Goal: Task Accomplishment & Management: Use online tool/utility

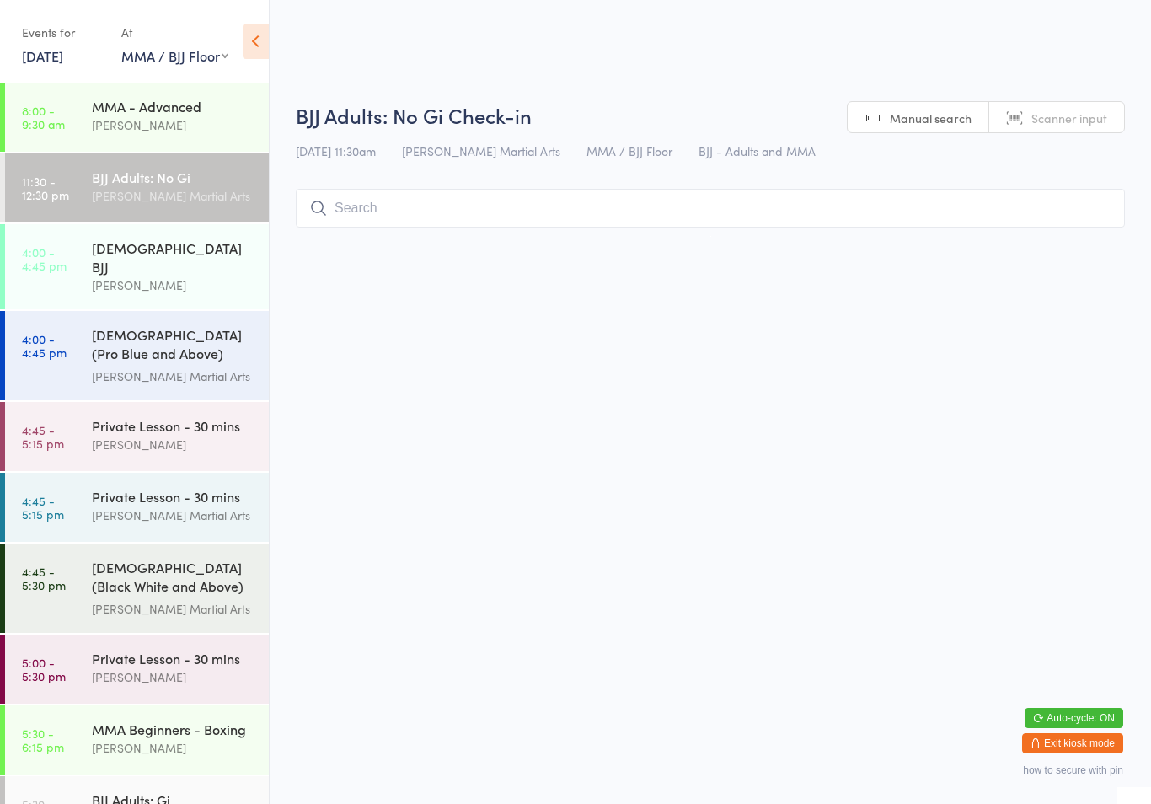
select select "1"
click at [449, 222] on input "search" at bounding box center [710, 208] width 829 height 39
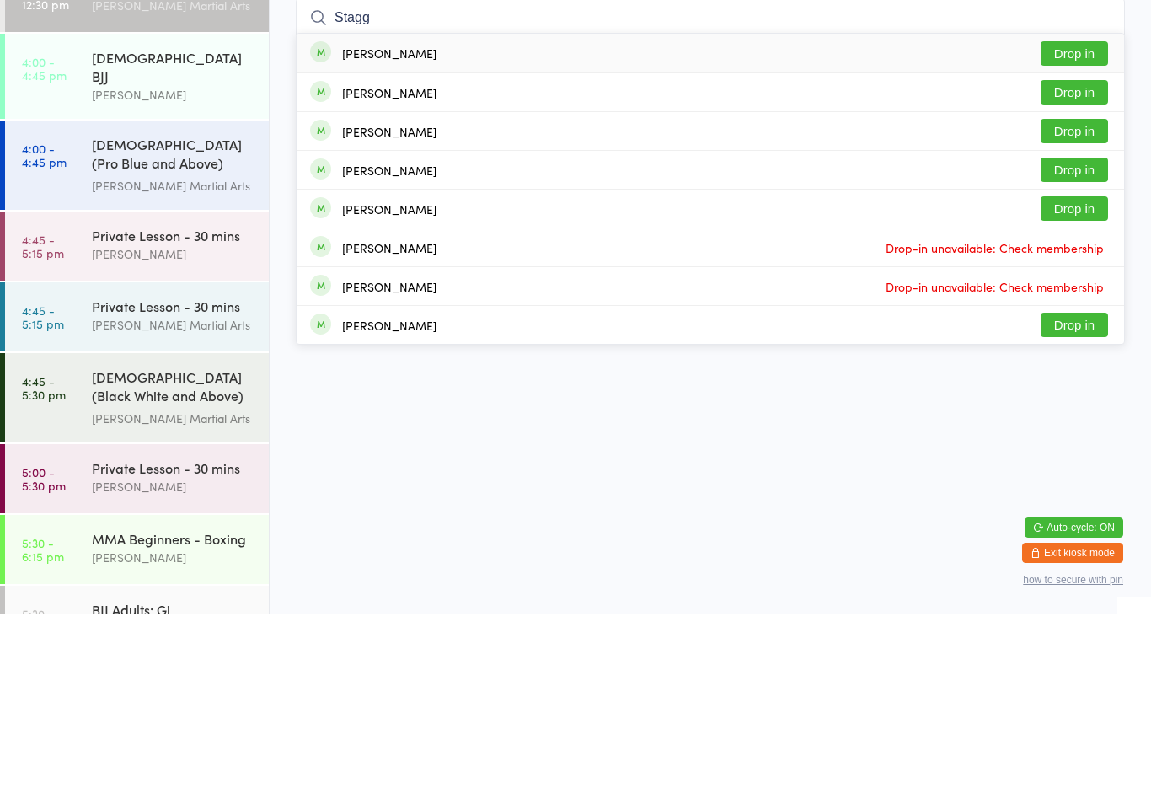
type input "Stagg"
click at [1073, 232] on button "Drop in" at bounding box center [1074, 244] width 67 height 24
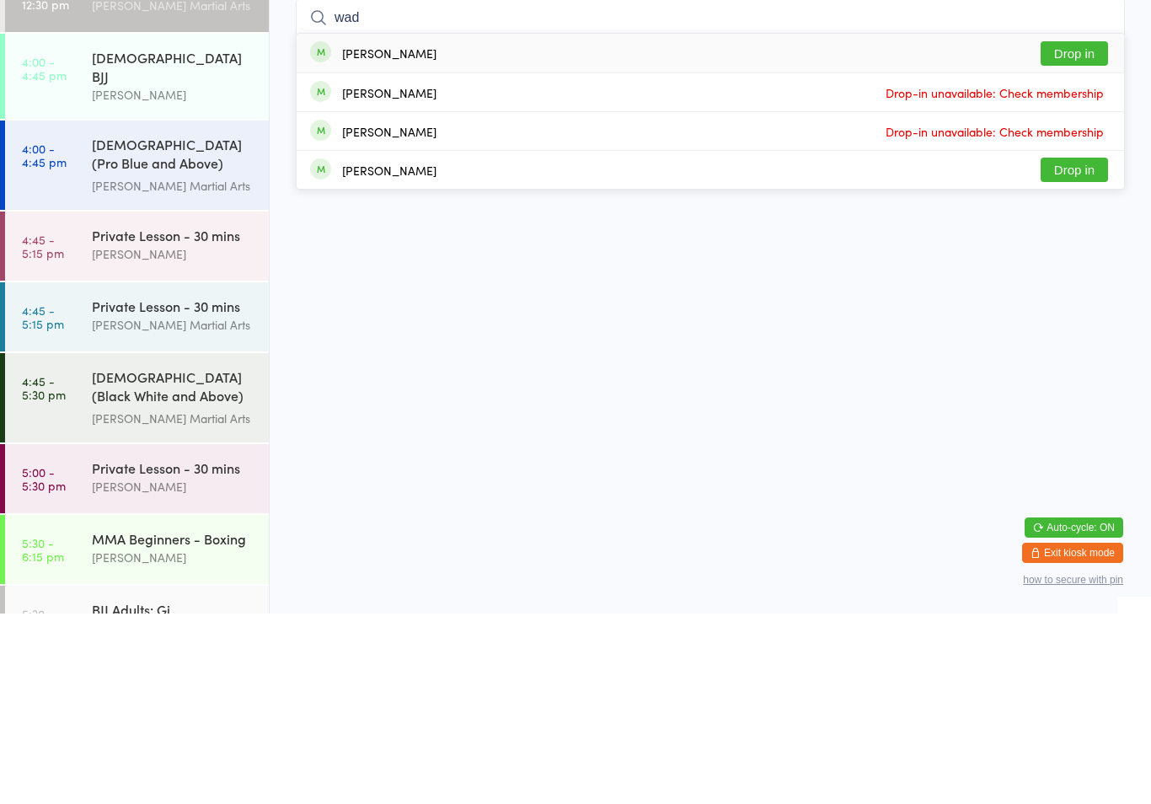
type input "wad"
click at [1084, 232] on button "Drop in" at bounding box center [1074, 244] width 67 height 24
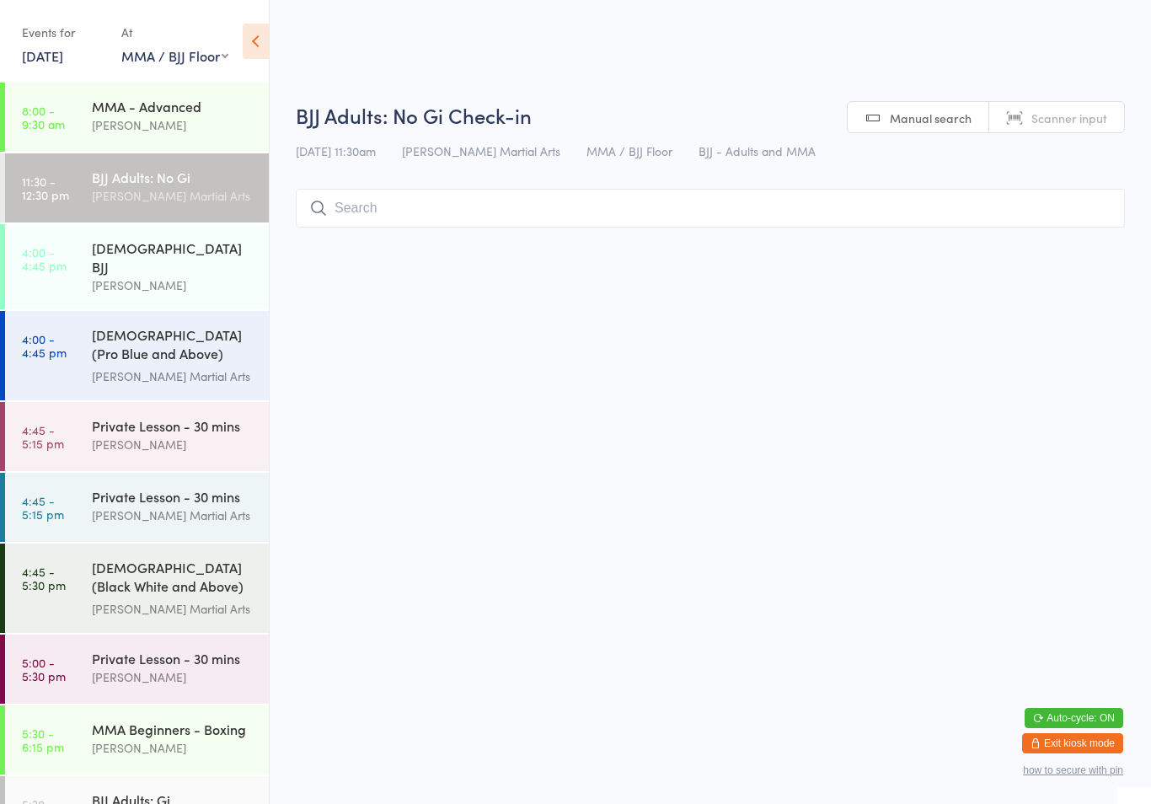
click at [189, 194] on div "[PERSON_NAME] Martial Arts" at bounding box center [173, 195] width 163 height 19
click at [598, 246] on html "You have now entered Kiosk Mode. Members will be able to check themselves in us…" at bounding box center [575, 402] width 1151 height 804
click at [663, 226] on input "search" at bounding box center [710, 208] width 829 height 39
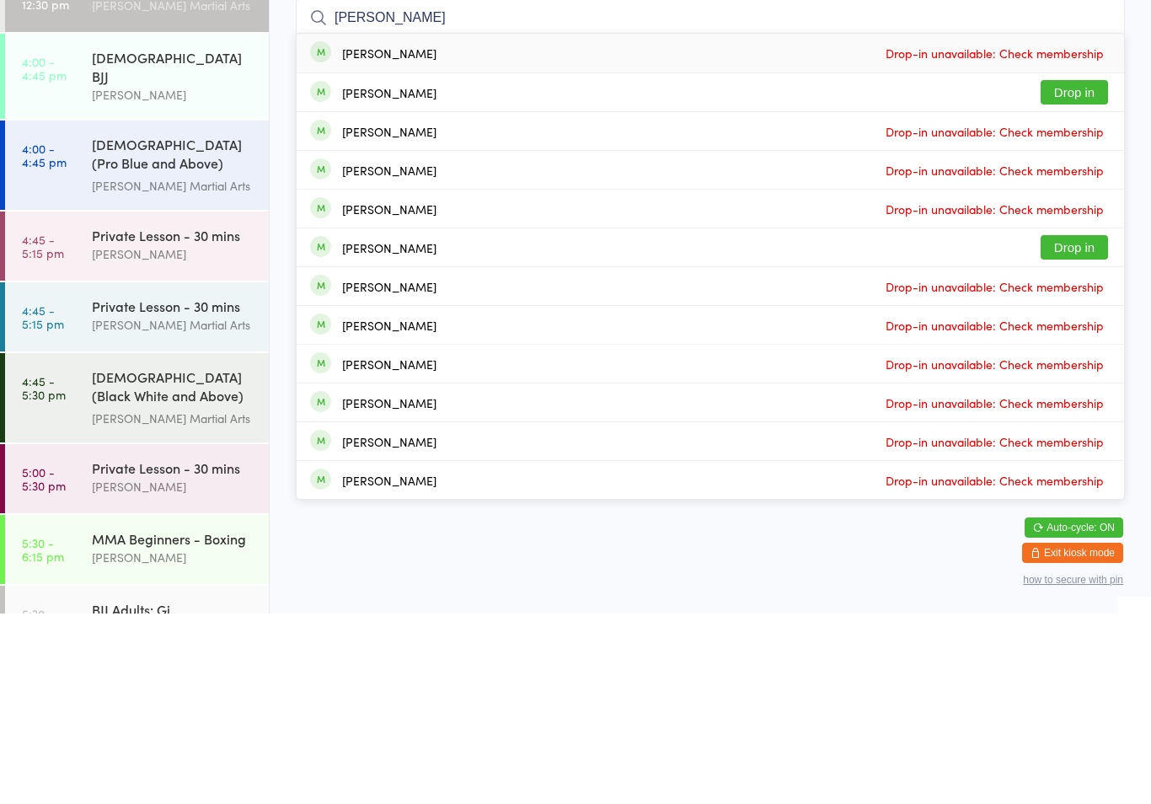
type input "[PERSON_NAME]"
click at [1075, 270] on button "Drop in" at bounding box center [1074, 282] width 67 height 24
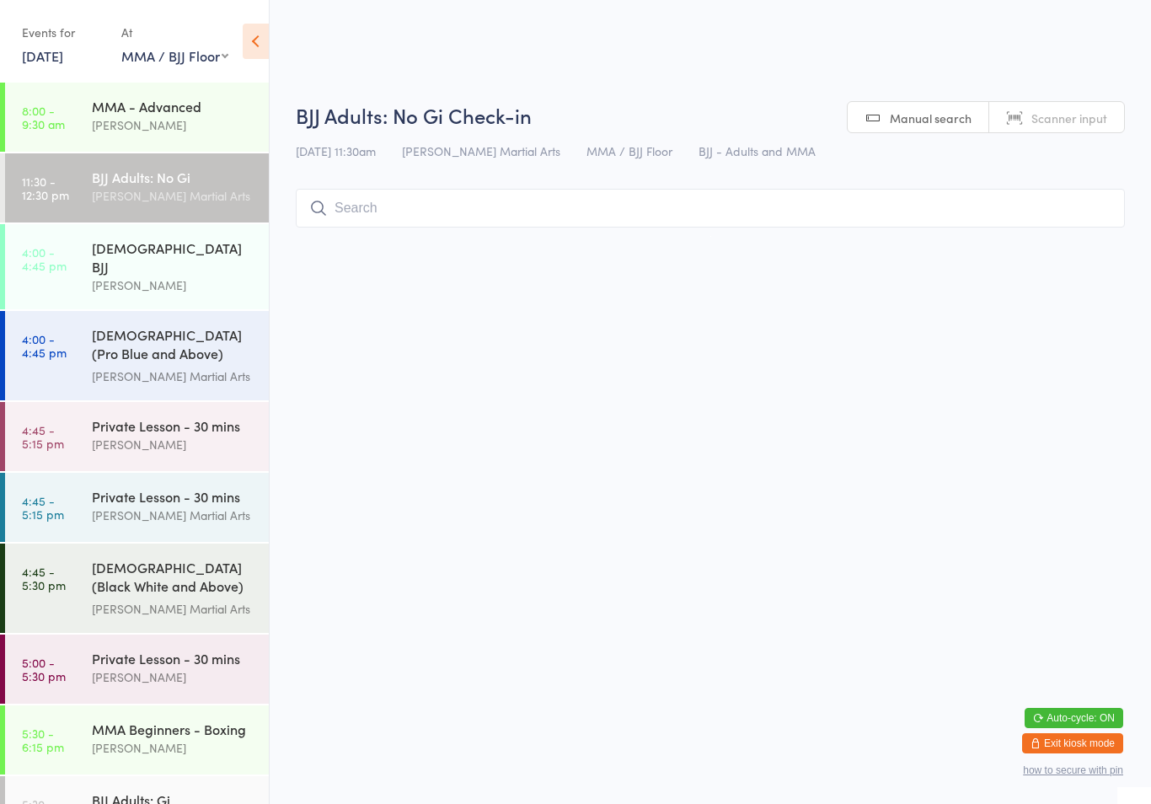
click at [960, 210] on input "search" at bounding box center [710, 208] width 829 height 39
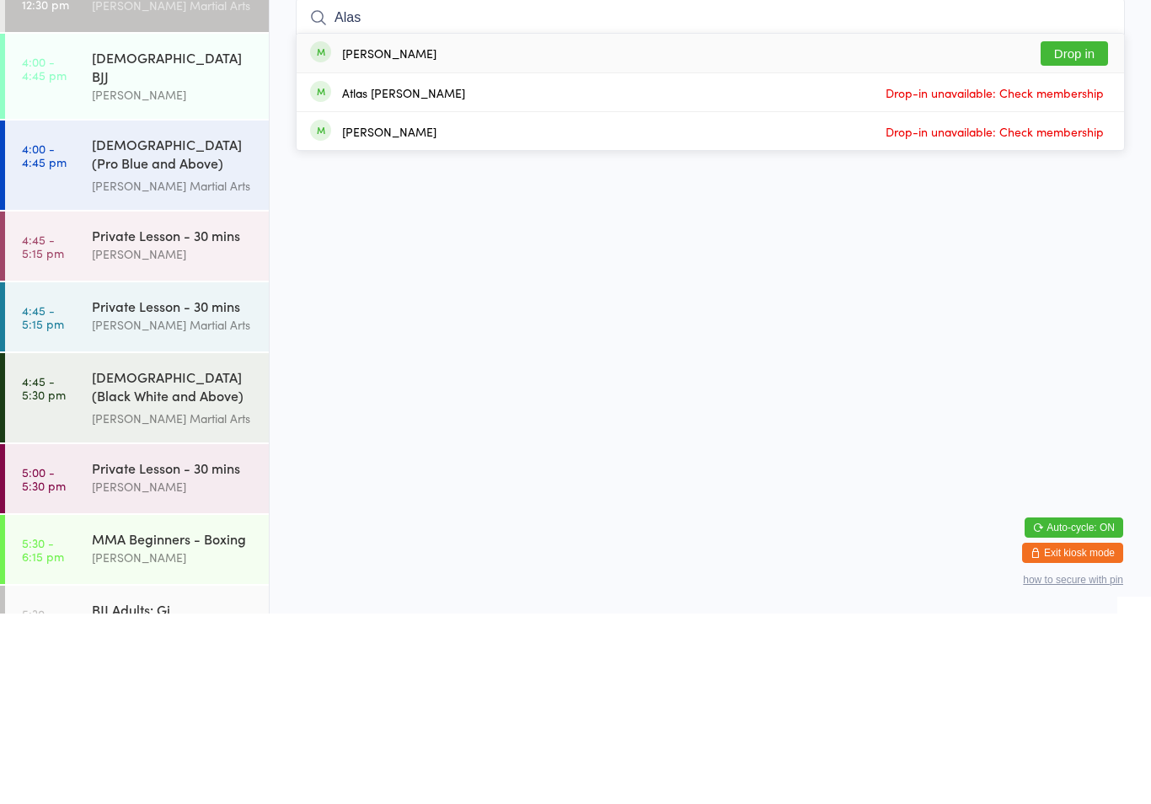
type input "Alas"
click at [1072, 232] on button "Drop in" at bounding box center [1074, 244] width 67 height 24
